Goal: Task Accomplishment & Management: Manage account settings

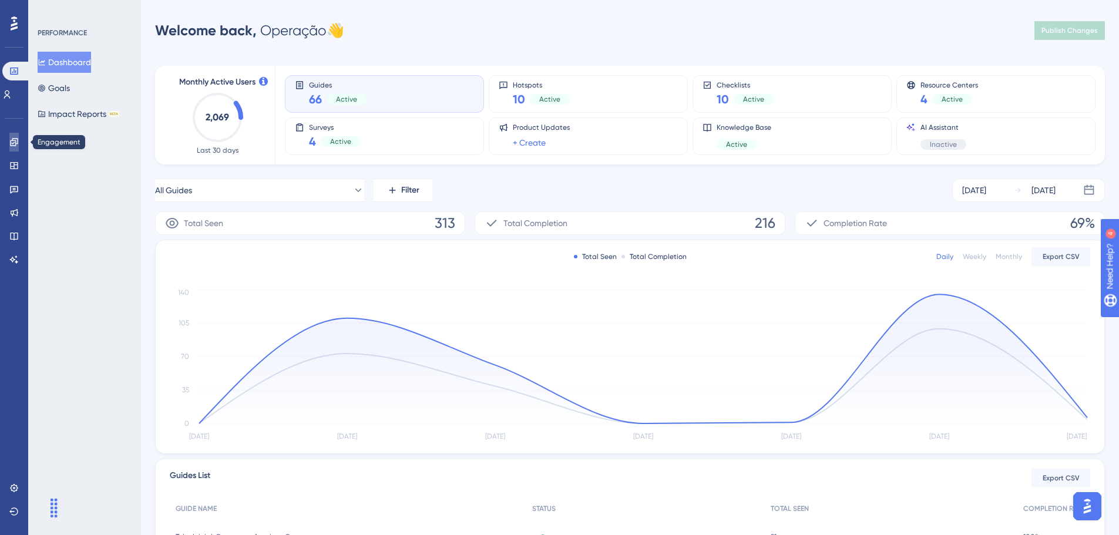
click at [14, 141] on icon at bounding box center [14, 142] width 8 height 8
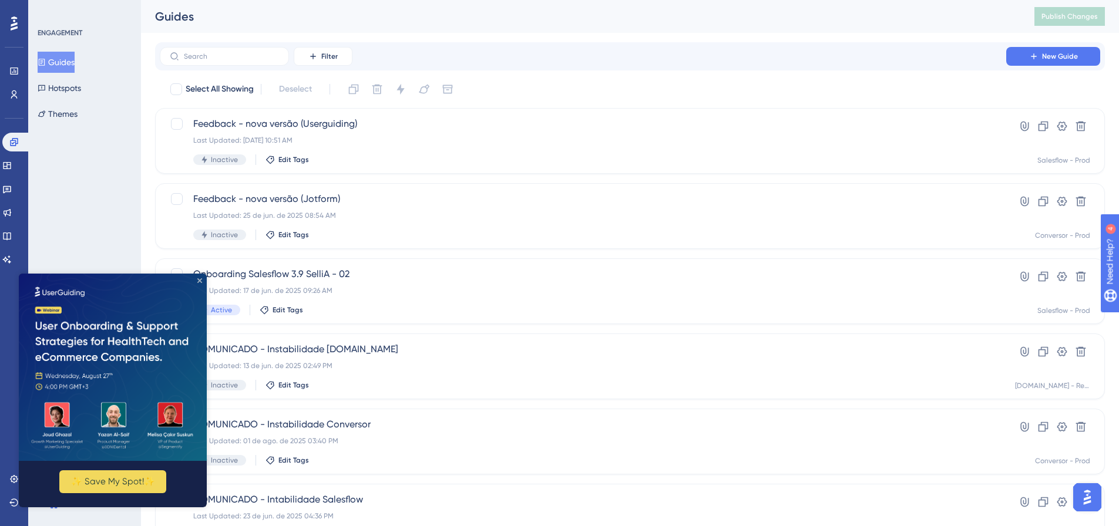
click at [199, 278] on icon "Close Preview" at bounding box center [199, 280] width 5 height 5
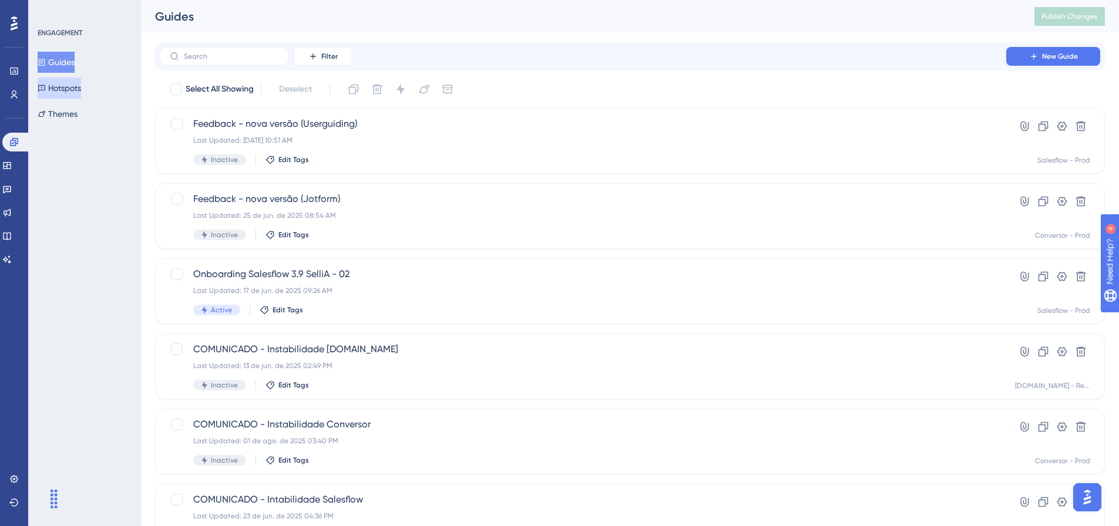
click at [72, 94] on button "Hotspots" at bounding box center [59, 88] width 43 height 21
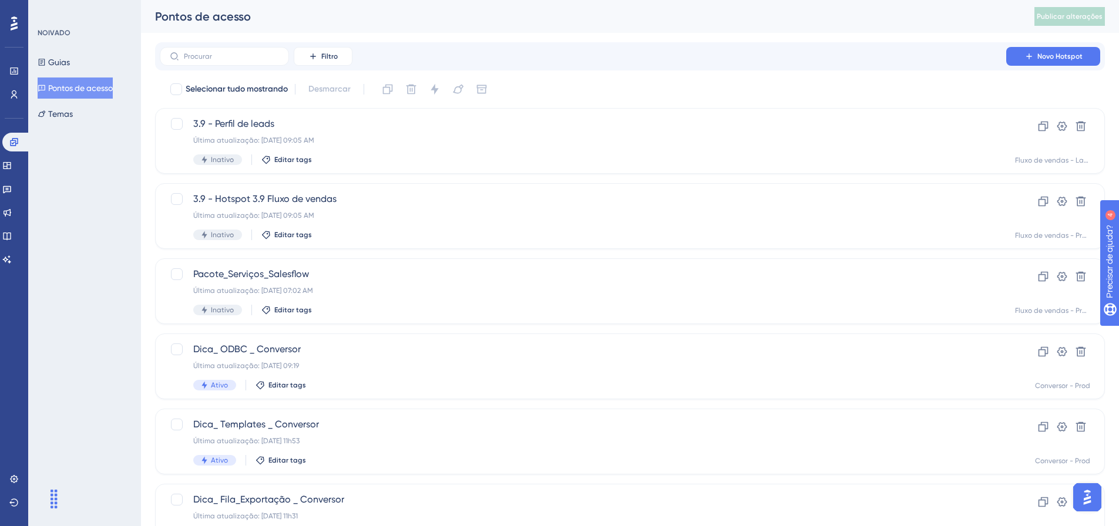
click at [103, 245] on div "NOIVADO Guias Pontos de acesso Temas" at bounding box center [84, 263] width 113 height 526
click at [12, 170] on link at bounding box center [6, 165] width 9 height 19
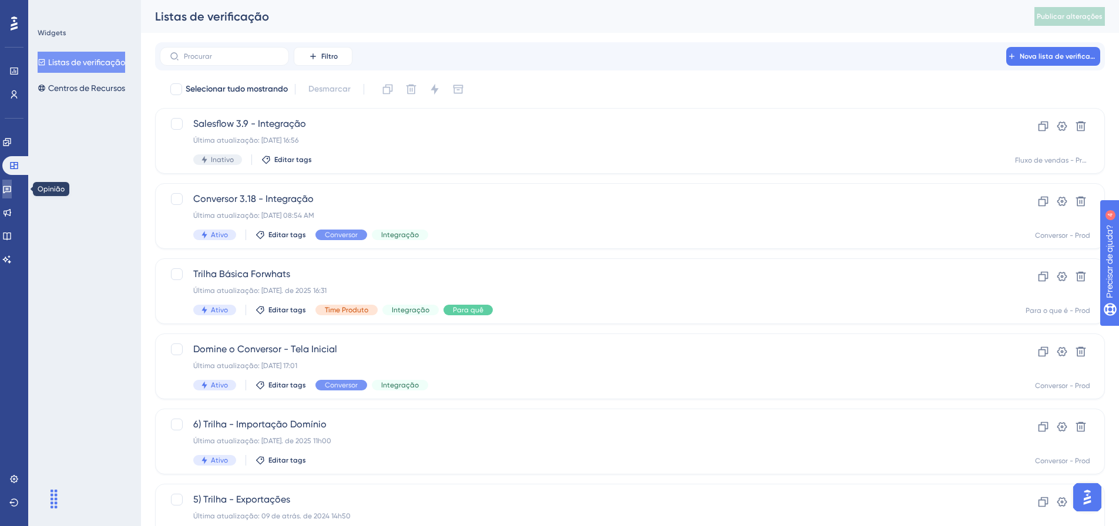
click at [11, 190] on icon at bounding box center [7, 190] width 8 height 8
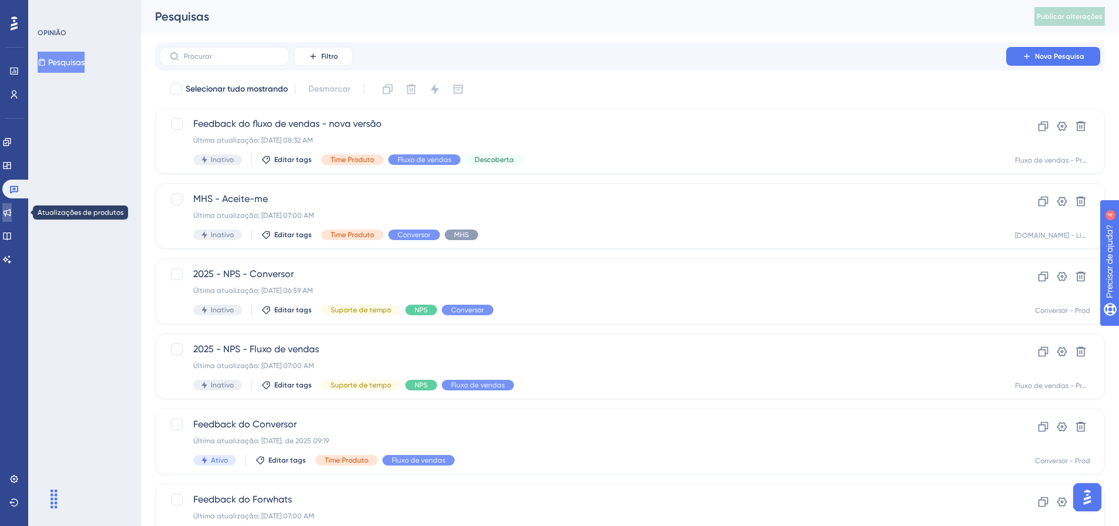
click at [12, 213] on link at bounding box center [6, 212] width 9 height 19
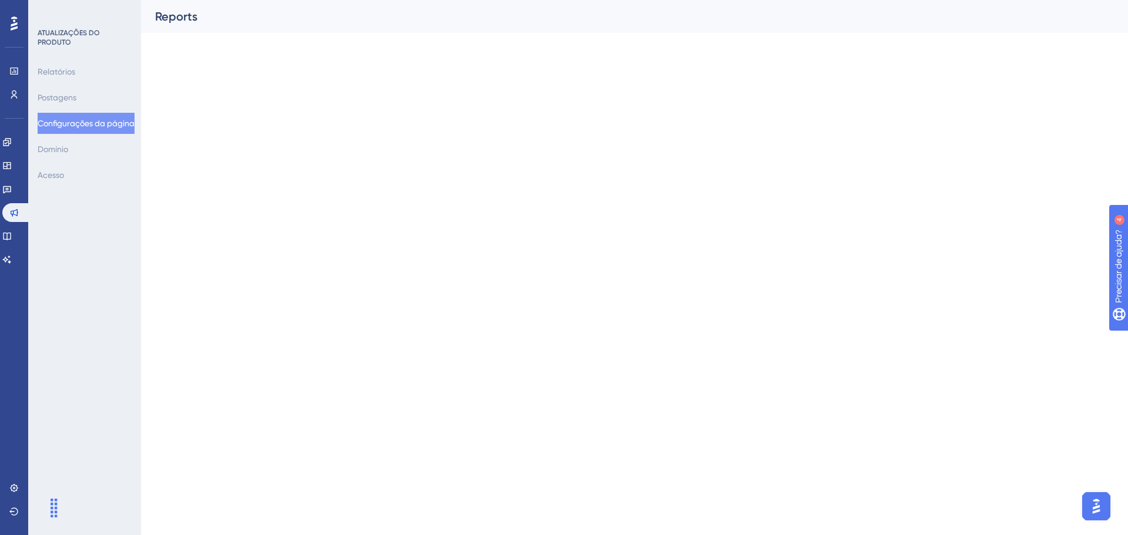
click at [15, 175] on div "Noivado Widgets Opinião Atualizações de produtos Base de conhecimento Assistent…" at bounding box center [13, 201] width 23 height 136
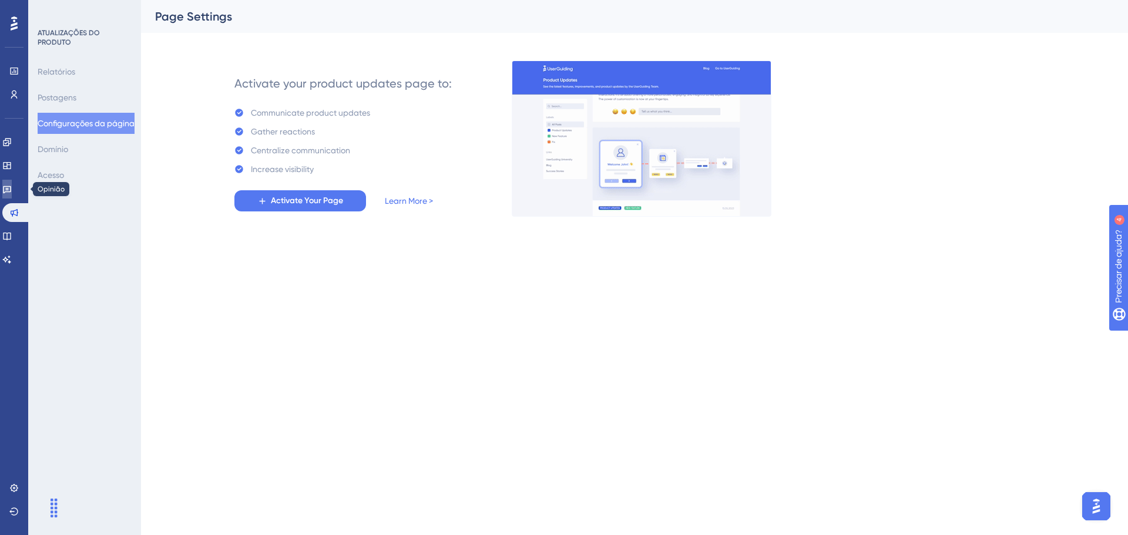
click at [12, 185] on icon at bounding box center [6, 188] width 9 height 9
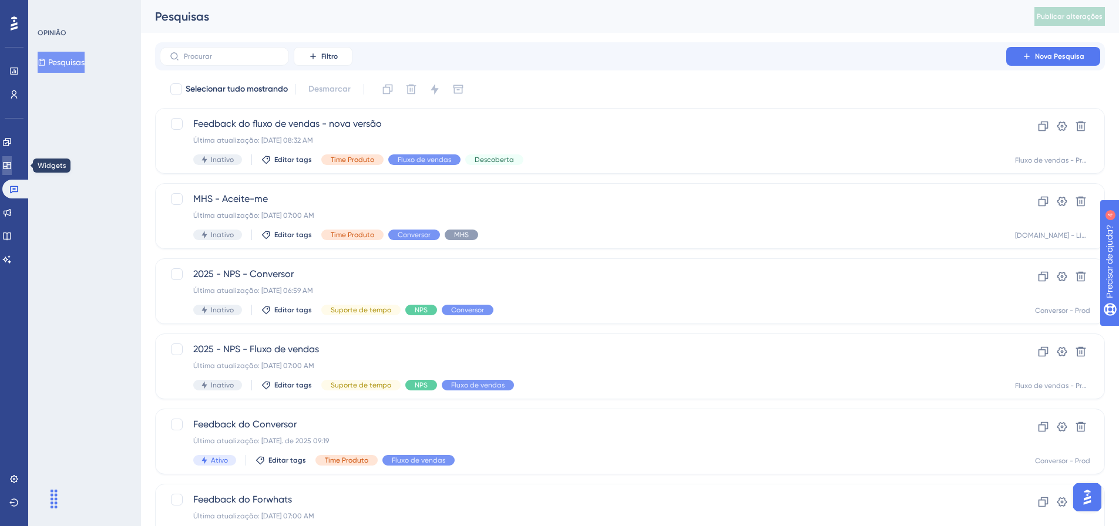
click at [11, 166] on icon at bounding box center [7, 165] width 8 height 7
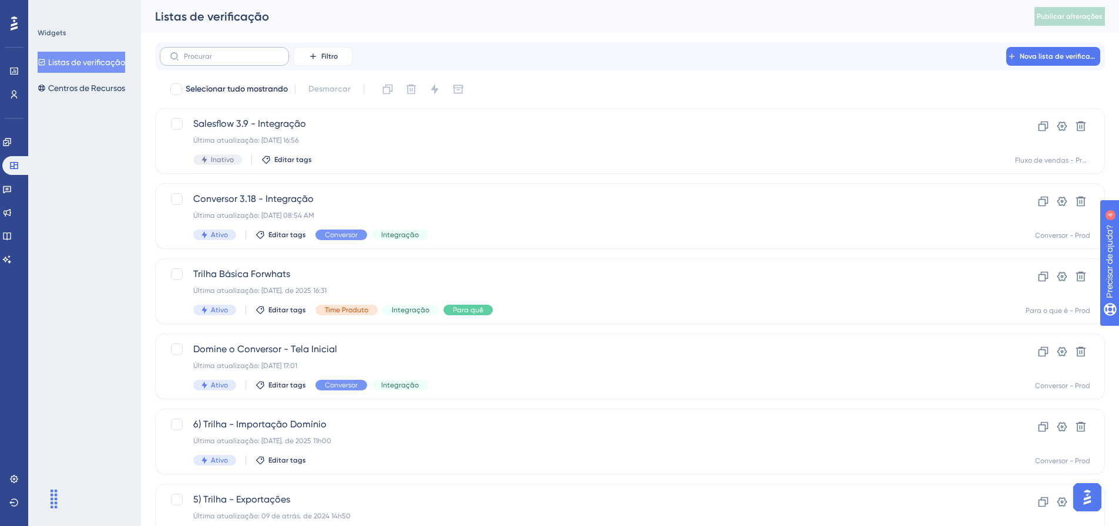
click at [251, 50] on label at bounding box center [224, 56] width 129 height 19
click at [251, 52] on input "text" at bounding box center [231, 56] width 95 height 8
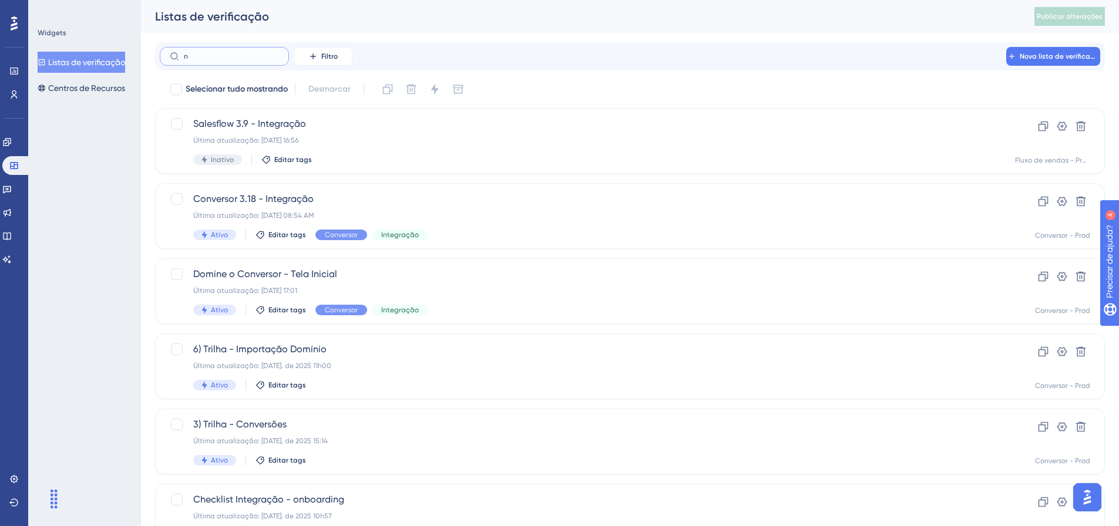
type input "np"
checkbox input "true"
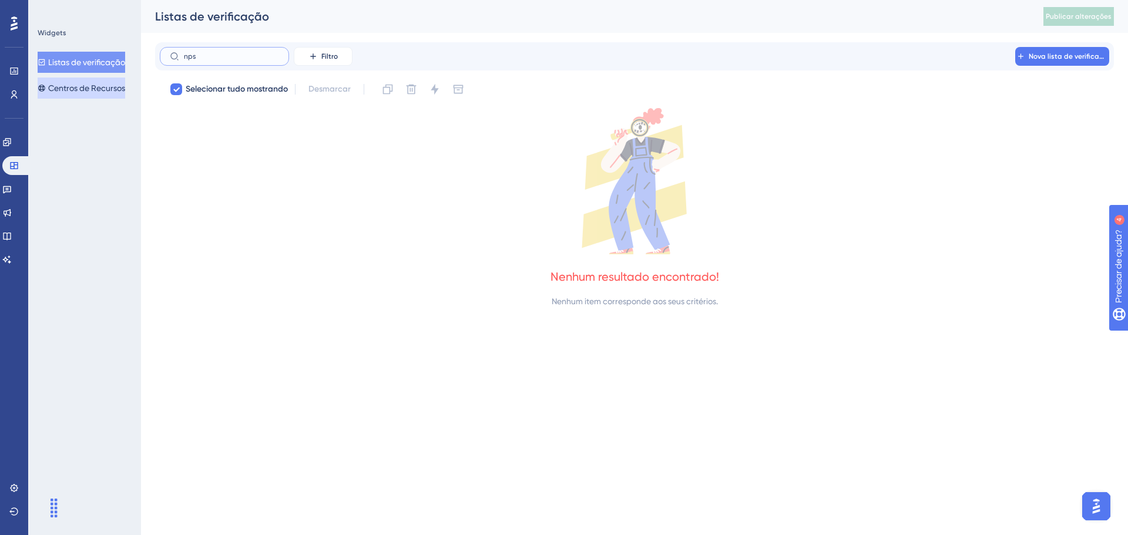
type input "nps"
click at [80, 86] on font "Centros de Recursos" at bounding box center [86, 87] width 77 height 9
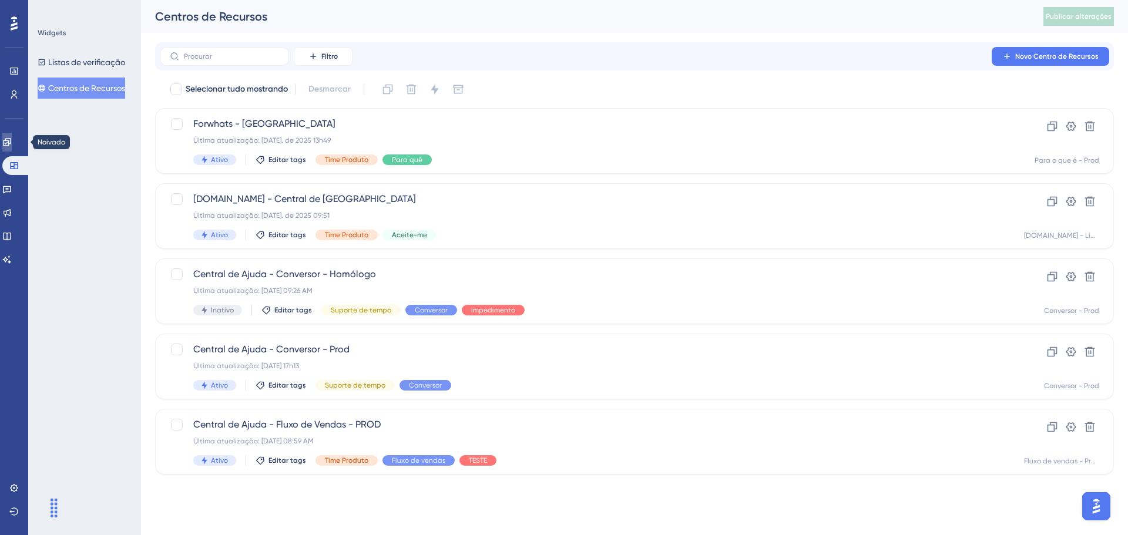
click at [12, 136] on link at bounding box center [6, 142] width 9 height 19
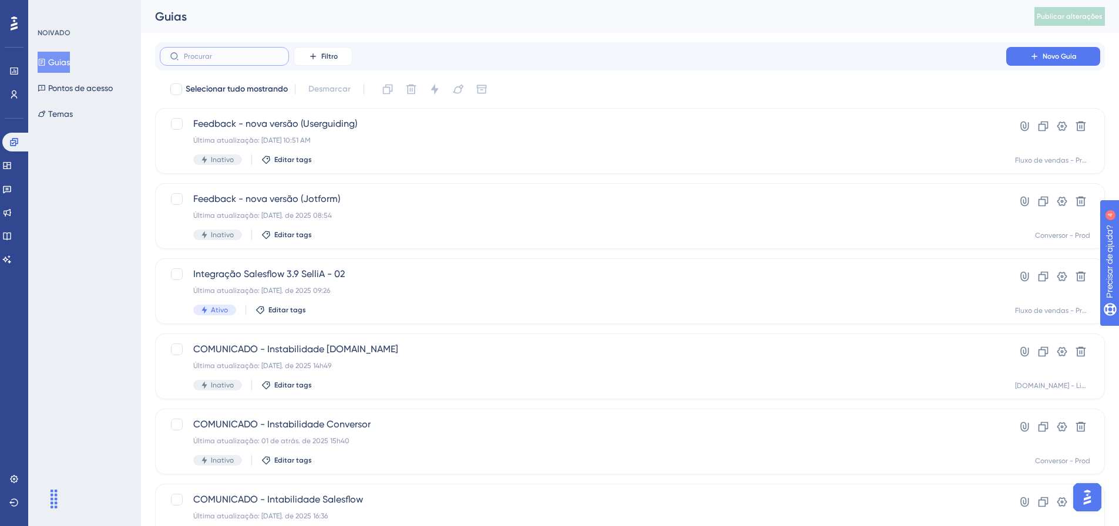
click at [230, 52] on input "text" at bounding box center [231, 56] width 95 height 8
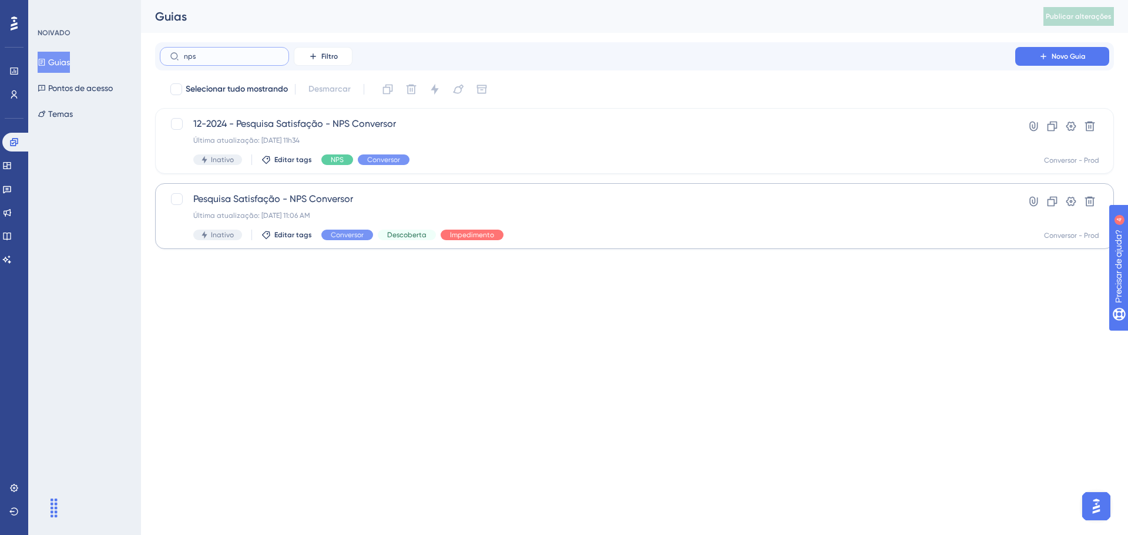
type input "nps"
click at [446, 193] on span "Pesquisa Satisfação - NPS Conversor" at bounding box center [587, 199] width 788 height 14
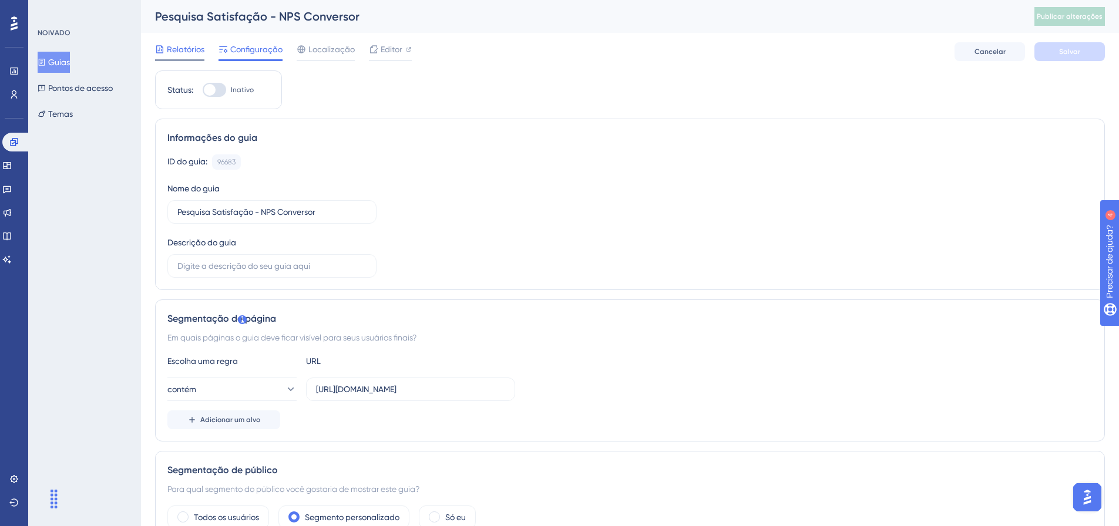
click at [189, 52] on font "Relatórios" at bounding box center [186, 49] width 38 height 9
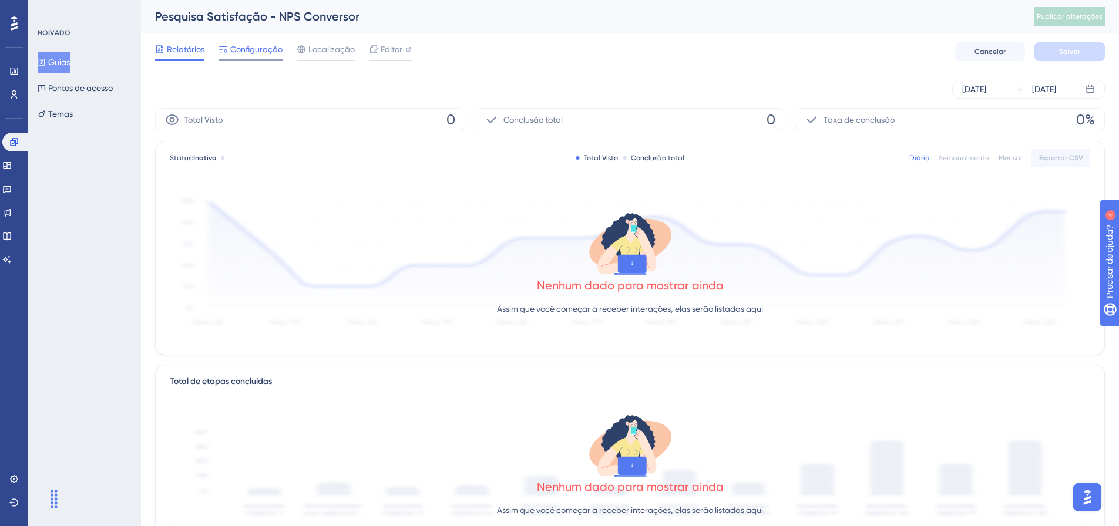
click at [264, 52] on font "Configuração" at bounding box center [256, 49] width 52 height 9
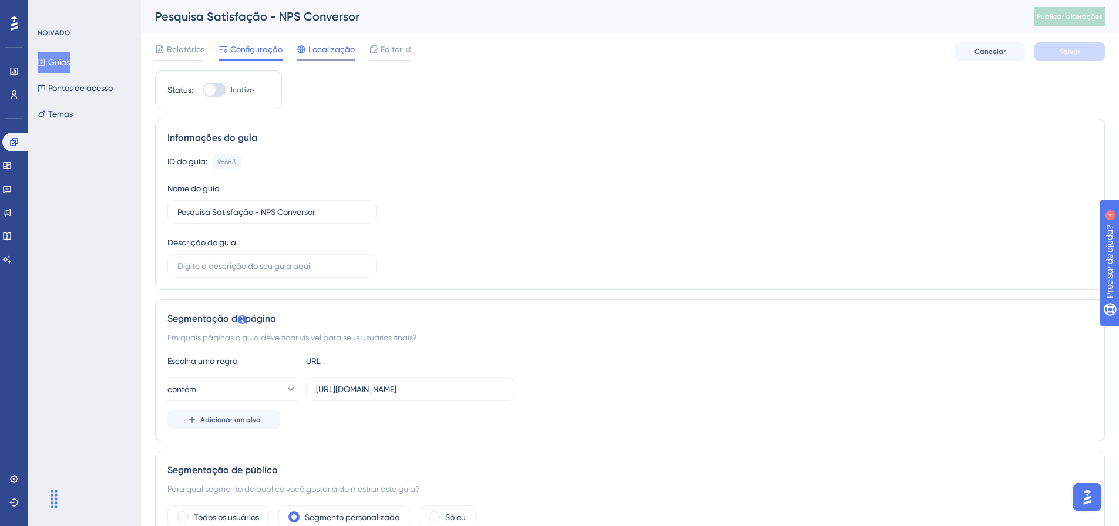
click at [331, 48] on font "Localização" at bounding box center [331, 49] width 46 height 9
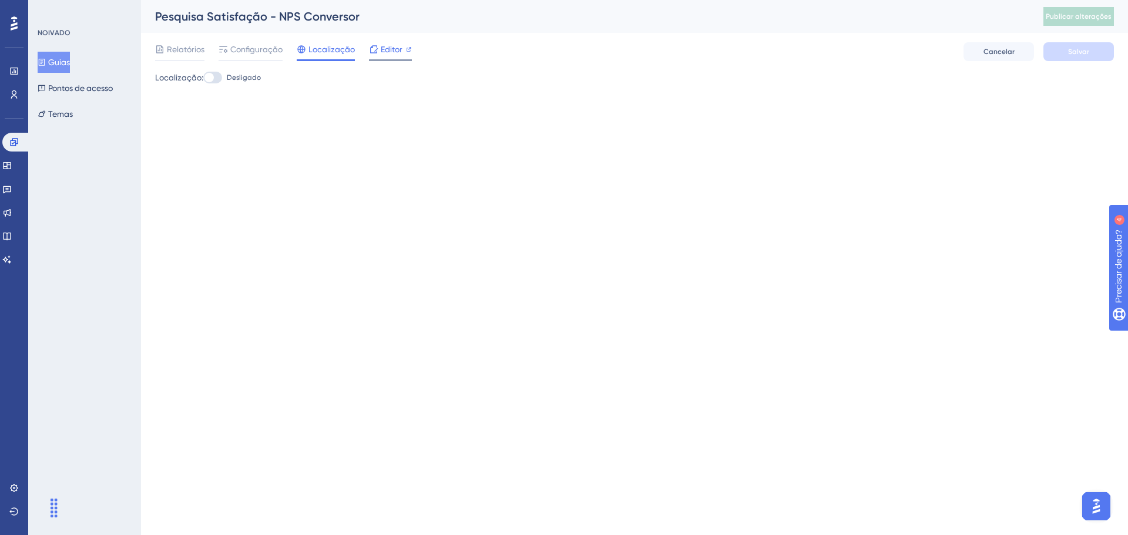
click at [383, 49] on font "Editor" at bounding box center [392, 49] width 22 height 9
click at [381, 53] on font "Editor" at bounding box center [392, 49] width 22 height 9
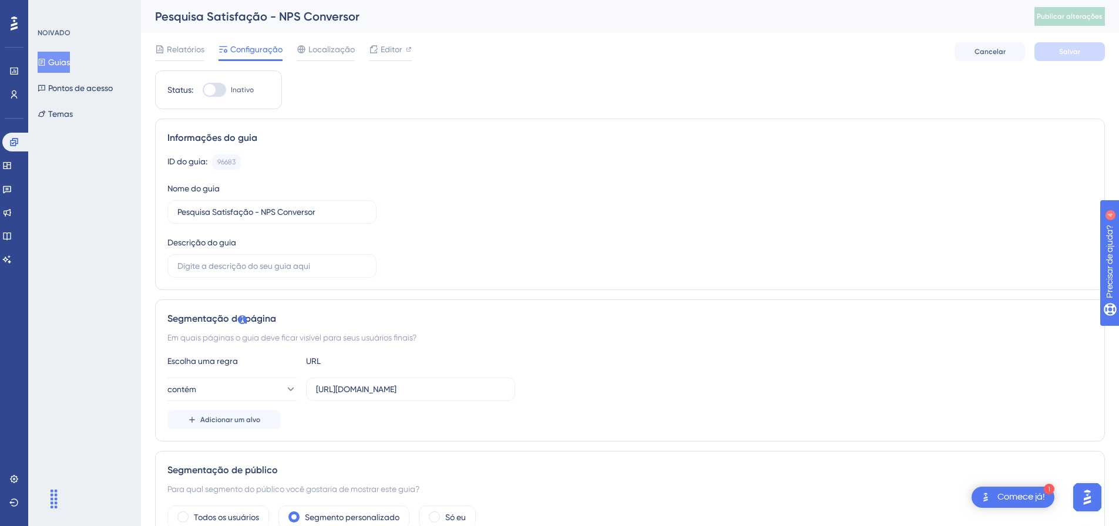
click at [63, 63] on font "Guias" at bounding box center [59, 62] width 22 height 9
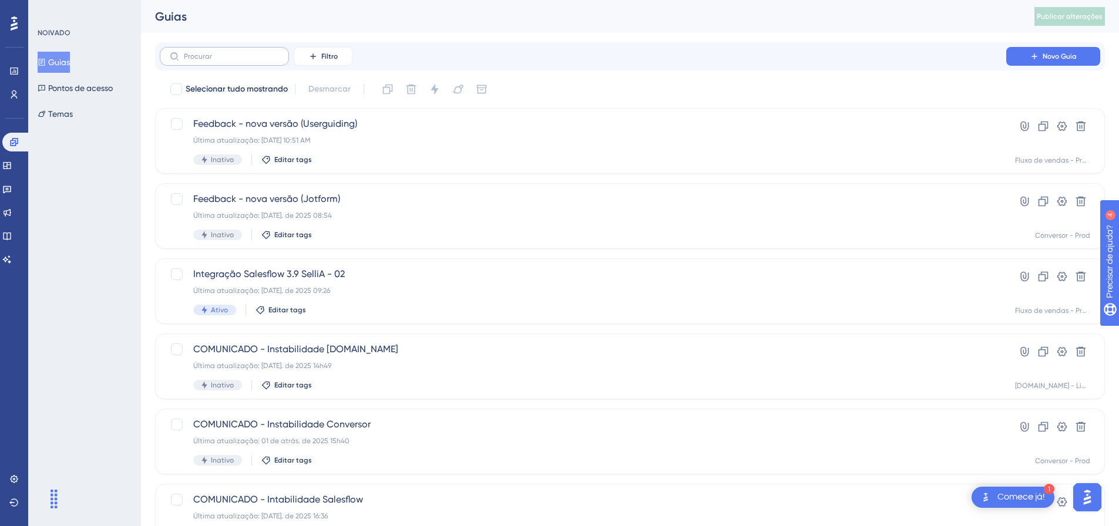
click at [245, 63] on label at bounding box center [224, 56] width 129 height 19
click at [245, 60] on input "text" at bounding box center [231, 56] width 95 height 8
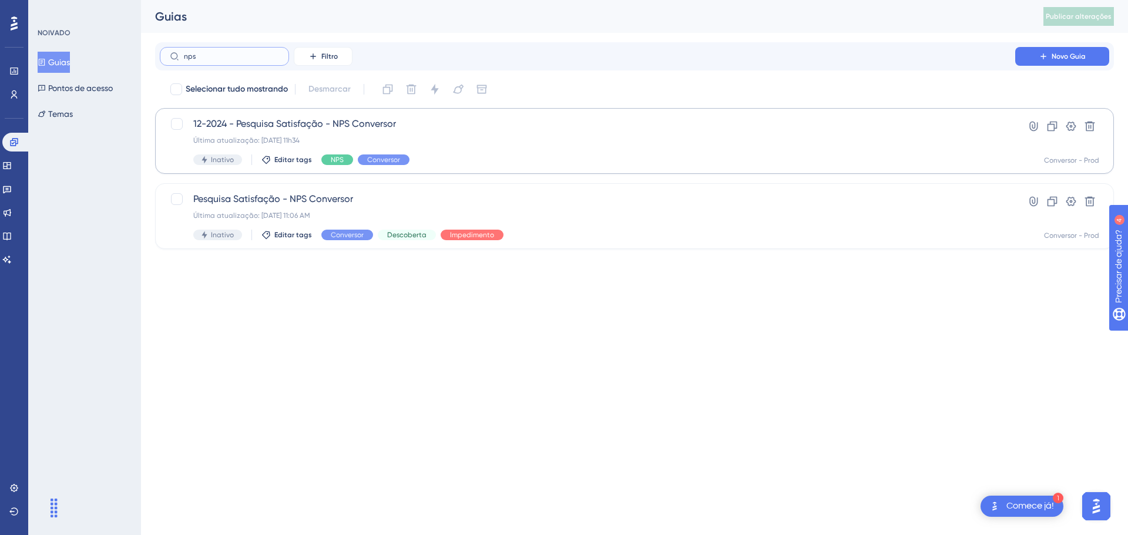
type input "nps"
click at [543, 139] on div "Última atualização: [DATE] 11h34" at bounding box center [587, 140] width 788 height 9
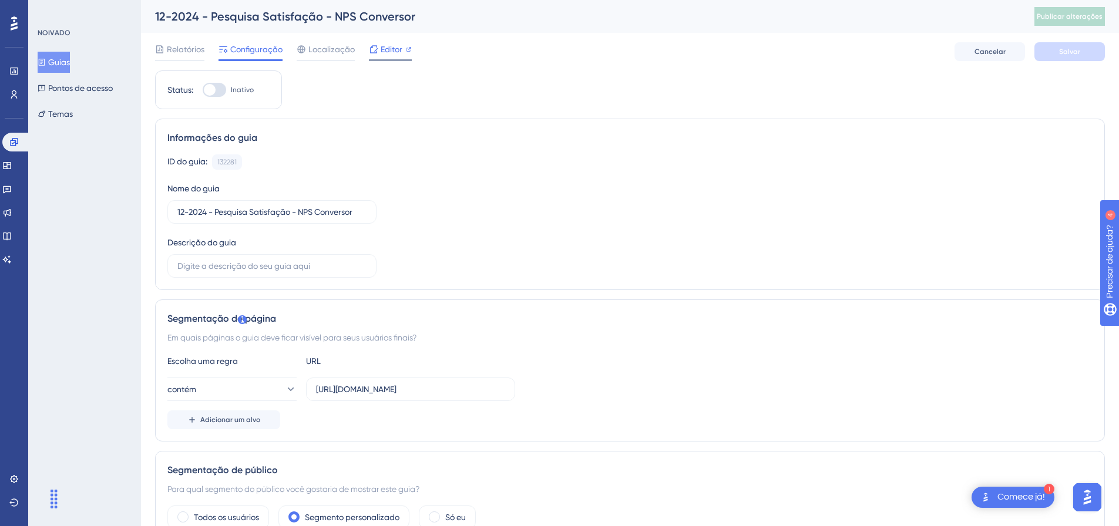
click at [375, 54] on div at bounding box center [373, 49] width 9 height 14
